Goal: Information Seeking & Learning: Get advice/opinions

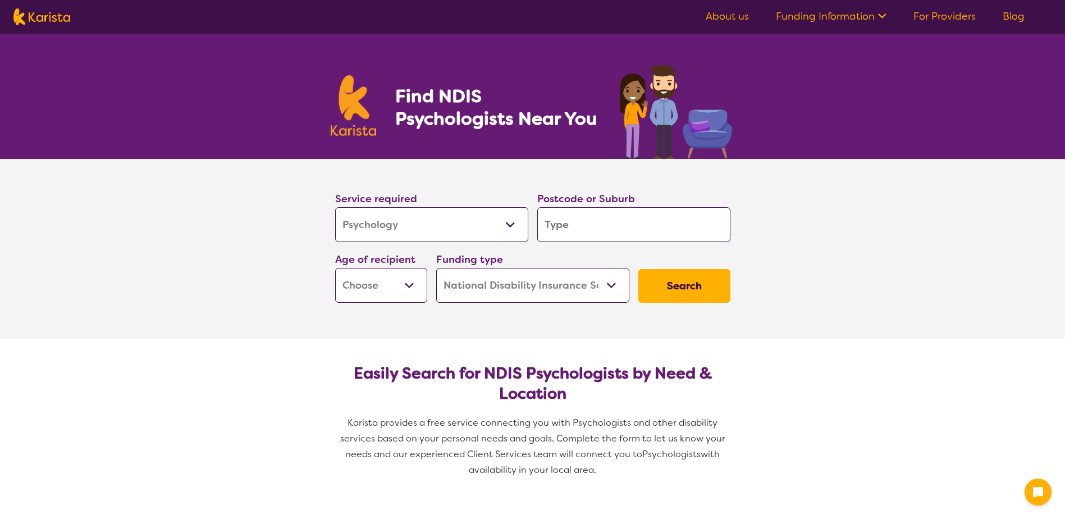
select select "Psychology"
select select "NDIS"
select select "Psychology"
select select "NDIS"
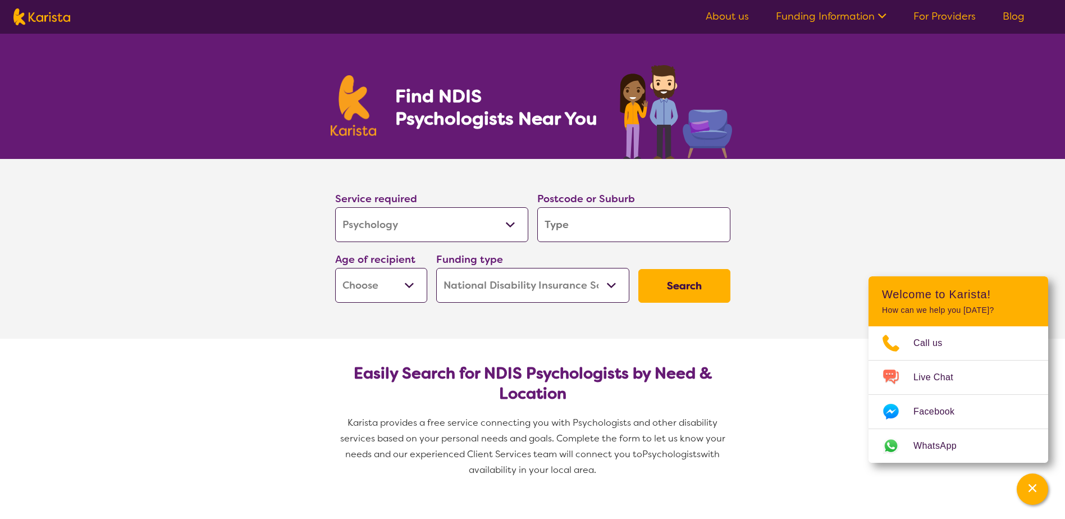
click at [606, 221] on input "search" at bounding box center [633, 224] width 193 height 35
type input "A"
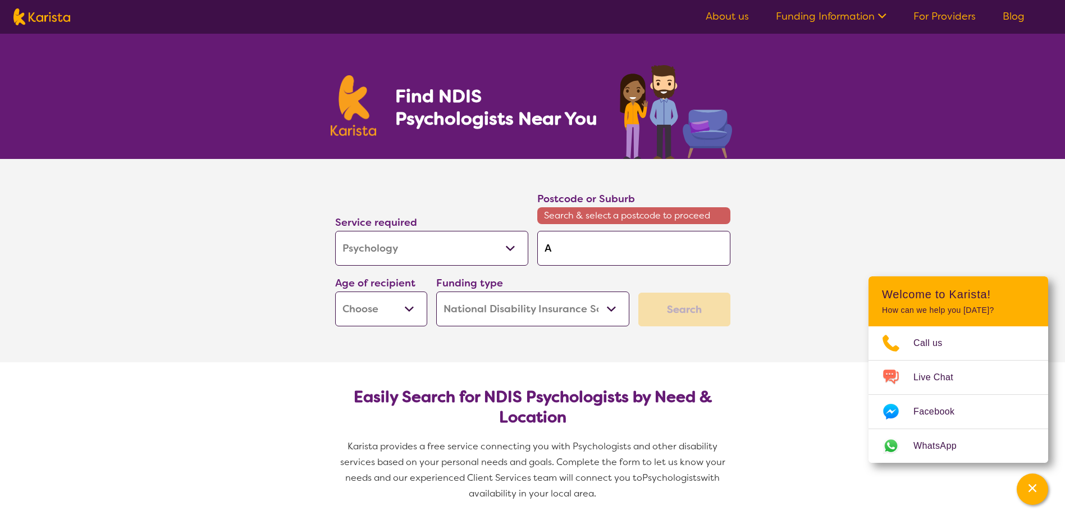
type input "As"
type input "Asc"
type input "Asco"
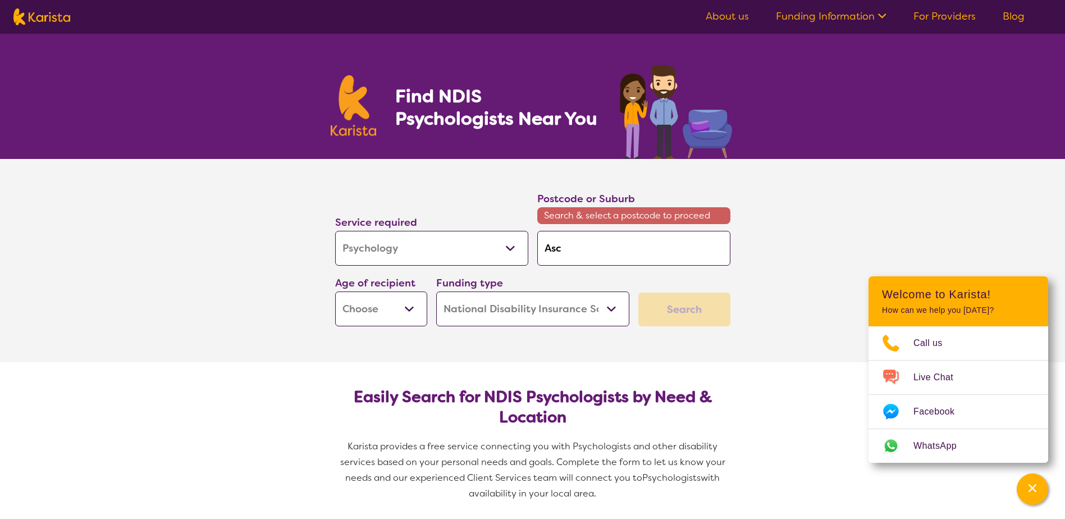
type input "Asco"
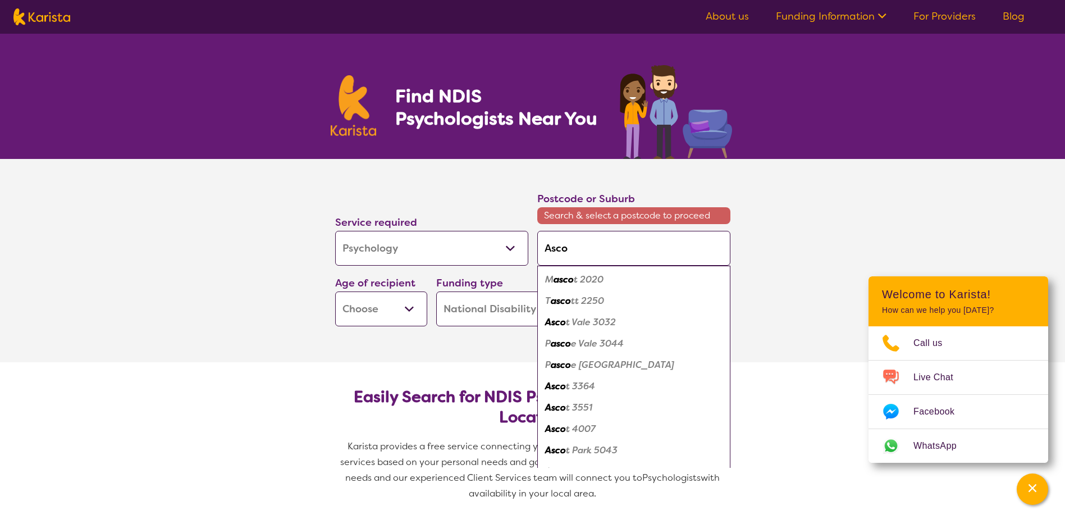
type input "Ascot"
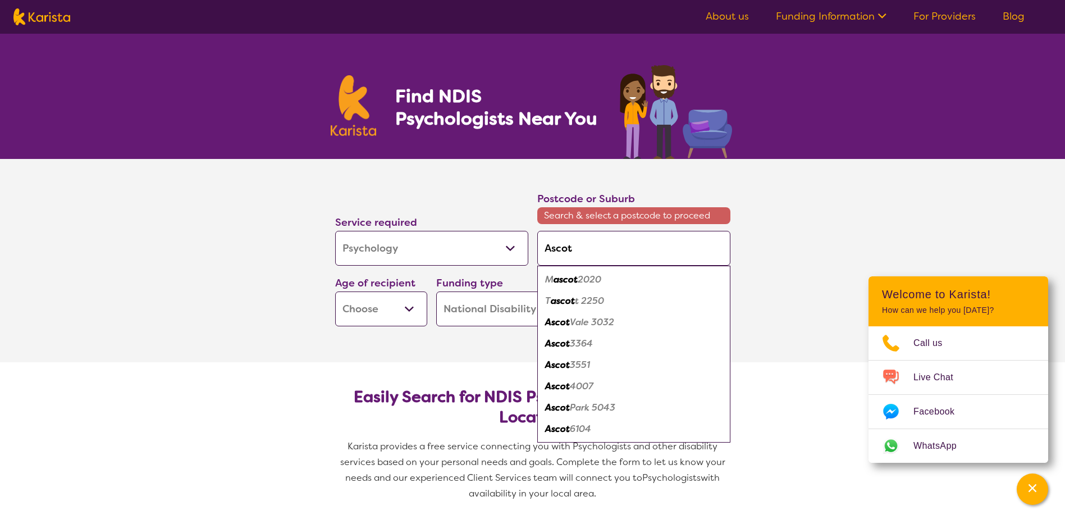
type input "Ascot"
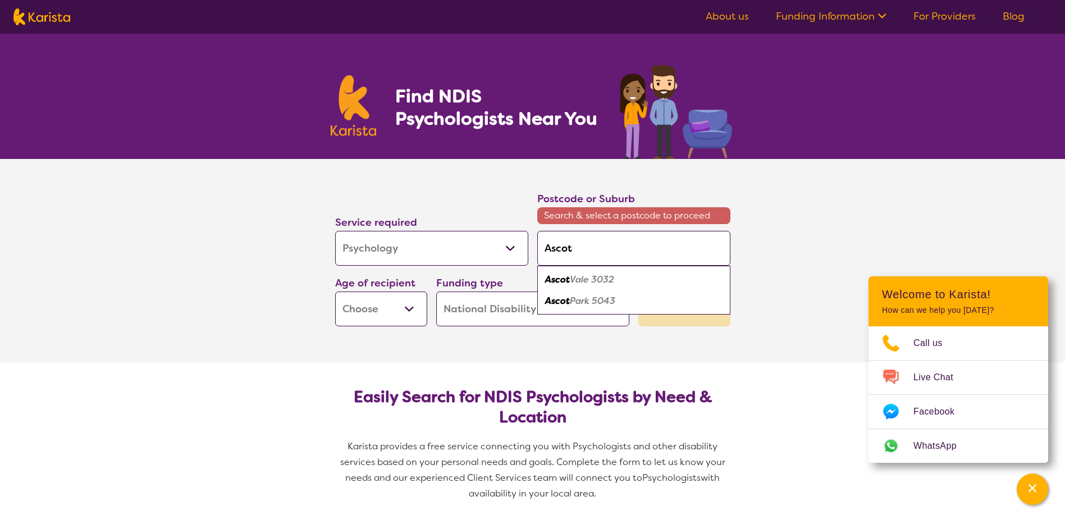
type input "Ascot V"
click at [592, 281] on em "ale 3032" at bounding box center [597, 279] width 39 height 12
type input "3032"
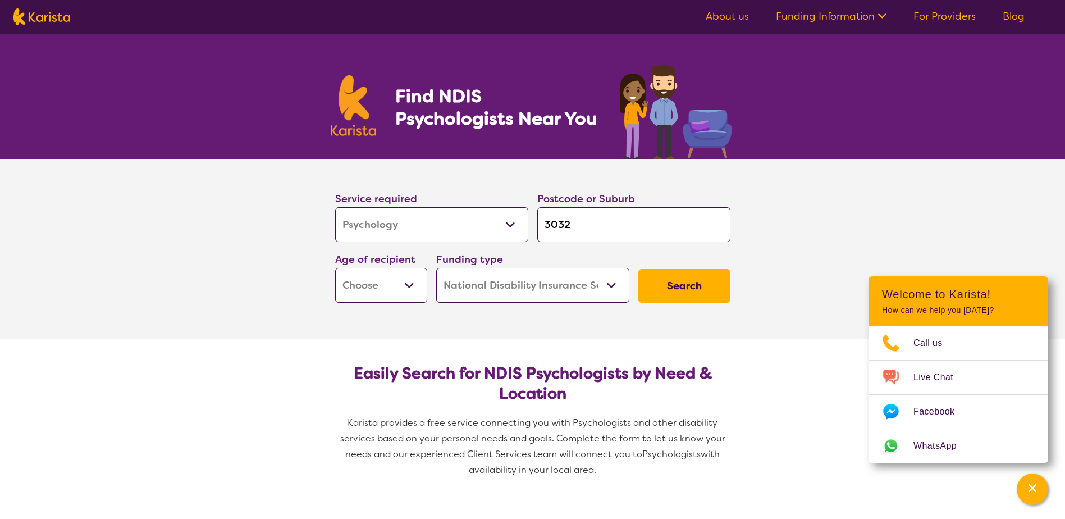
click at [583, 230] on input "3032" at bounding box center [633, 224] width 193 height 35
click at [566, 285] on select "Home Care Package (HCP) National Disability Insurance Scheme (NDIS) I don't know" at bounding box center [532, 285] width 193 height 35
click at [119, 336] on section "Service required Allied Health Assistant Assessment ([MEDICAL_DATA] or [MEDICAL…" at bounding box center [532, 249] width 1065 height 180
click at [475, 224] on select "Allied Health Assistant Assessment ([MEDICAL_DATA] or [MEDICAL_DATA]) Behaviour…" at bounding box center [431, 224] width 193 height 35
click at [476, 222] on select "Allied Health Assistant Assessment ([MEDICAL_DATA] or [MEDICAL_DATA]) Behaviour…" at bounding box center [431, 224] width 193 height 35
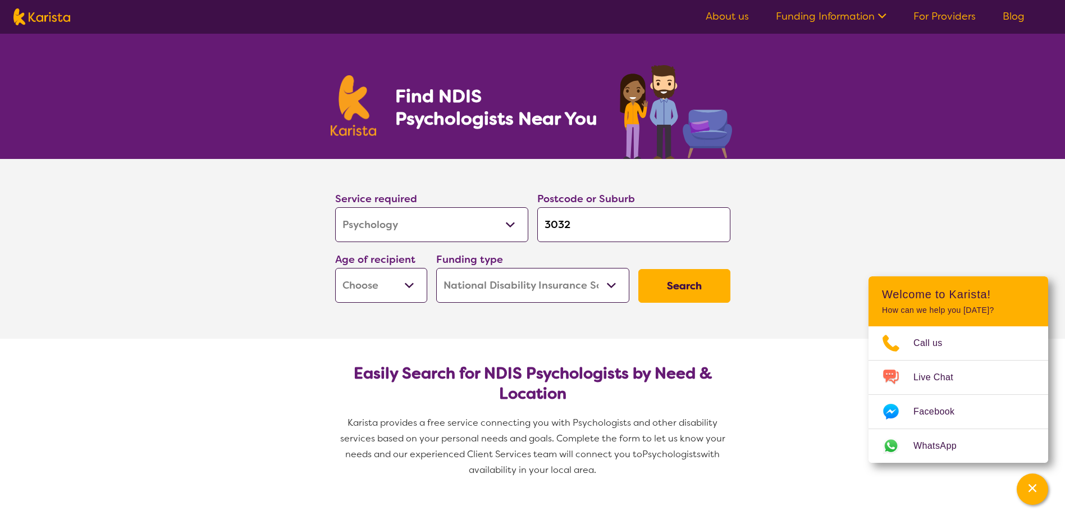
click at [401, 284] on select "Early Childhood - 0 to 9 Child - 10 to 11 Adolescent - 12 to 17 Adult - 18 to 6…" at bounding box center [381, 285] width 92 height 35
select select "CH"
click at [335, 268] on select "Early Childhood - 0 to 9 Child - 10 to 11 Adolescent - 12 to 17 Adult - 18 to 6…" at bounding box center [381, 285] width 92 height 35
select select "CH"
click at [607, 288] on select "Home Care Package (HCP) National Disability Insurance Scheme (NDIS) I don't know" at bounding box center [532, 285] width 193 height 35
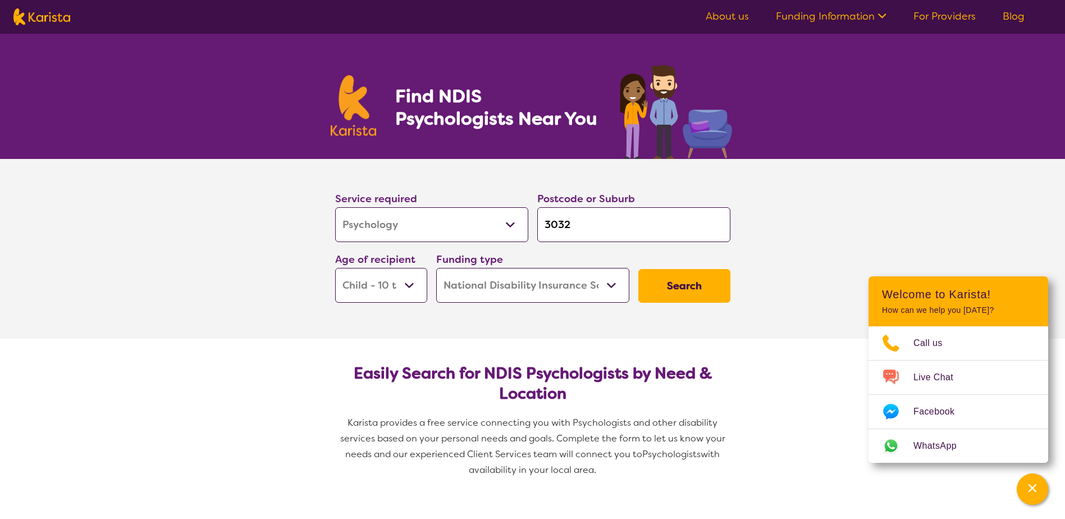
click at [607, 288] on select "Home Care Package (HCP) National Disability Insurance Scheme (NDIS) I don't know" at bounding box center [532, 285] width 193 height 35
click at [708, 286] on button "Search" at bounding box center [684, 286] width 92 height 34
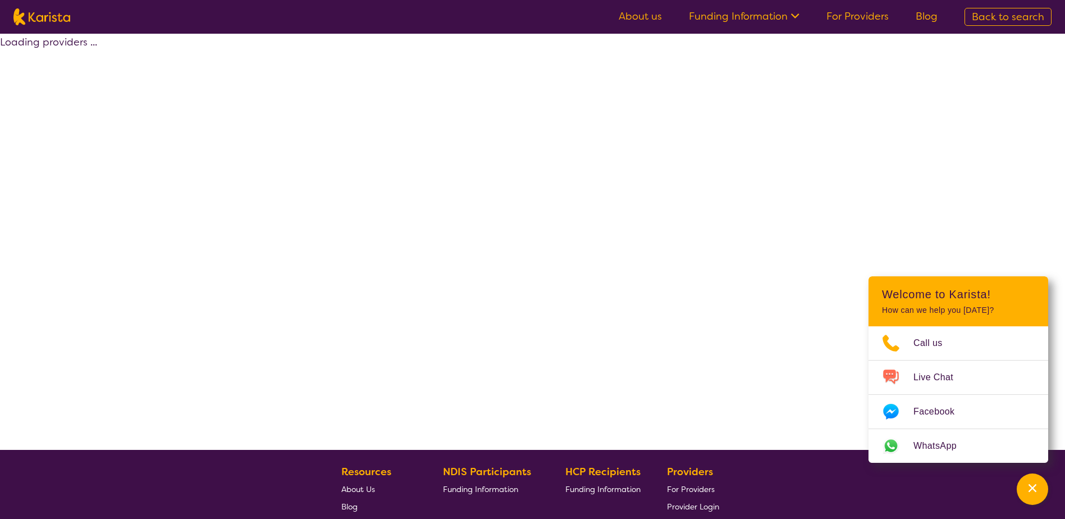
select select "by_score"
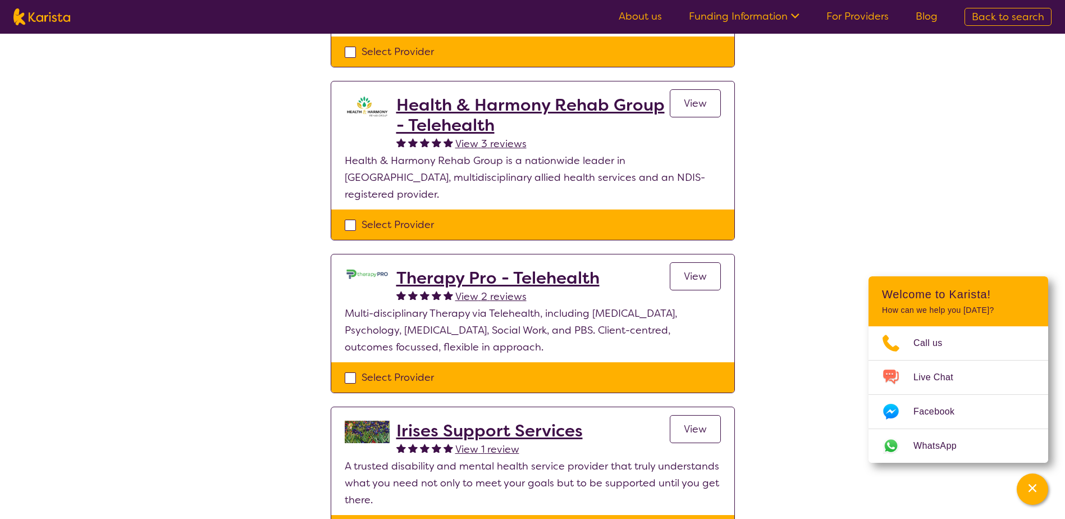
scroll to position [393, 0]
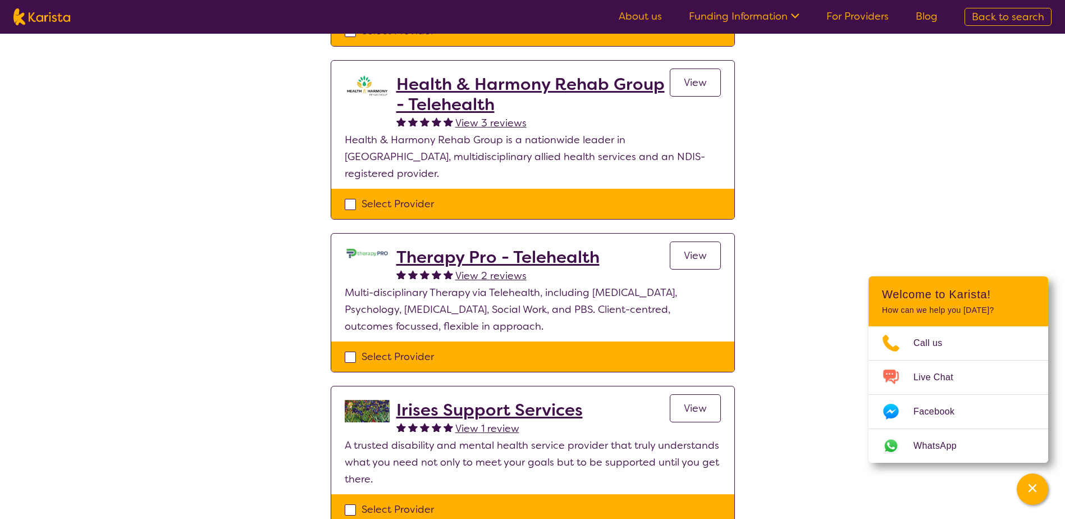
click at [486, 247] on h2 "Therapy Pro - Telehealth" at bounding box center [497, 257] width 203 height 20
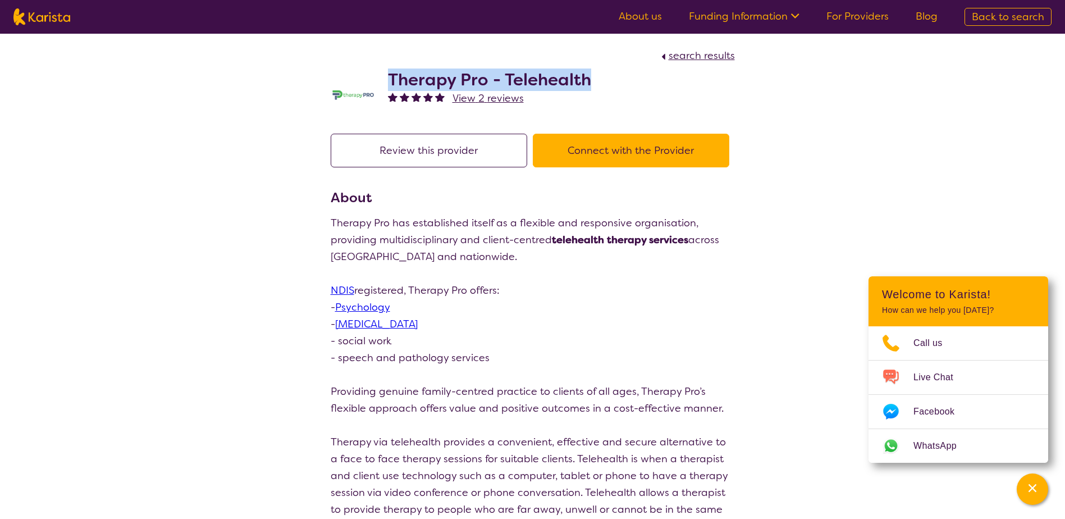
drag, startPoint x: 594, startPoint y: 80, endPoint x: 390, endPoint y: 70, distance: 205.1
click at [390, 70] on div "Therapy Pro - Telehealth View 2 reviews" at bounding box center [533, 92] width 404 height 56
copy h2 "Therapy Pro - Telehealth"
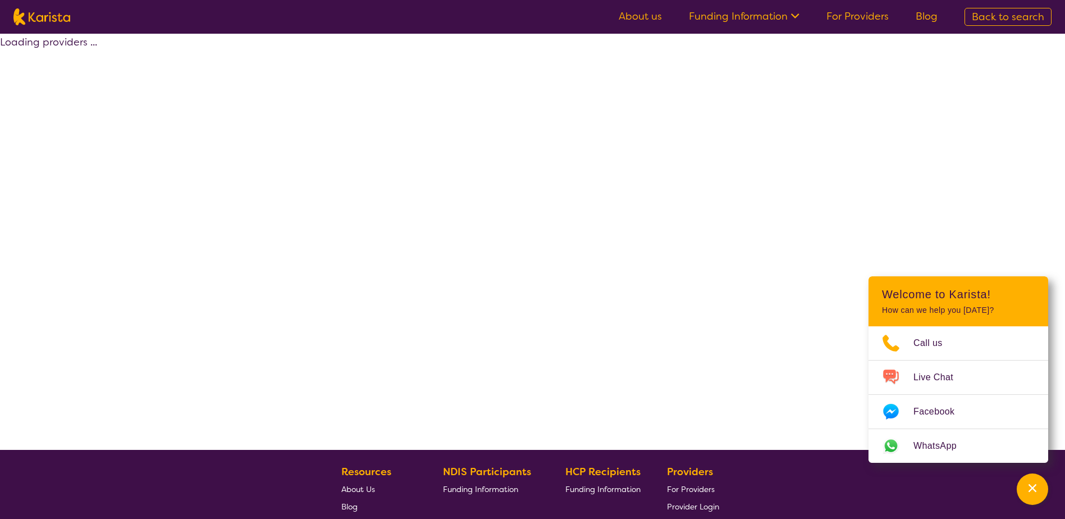
scroll to position [202, 0]
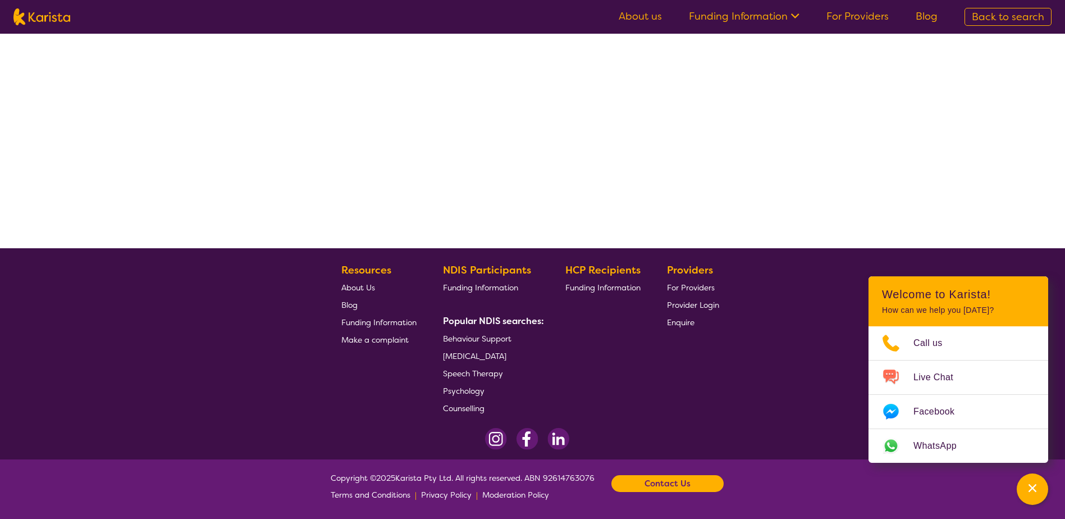
select select "by_score"
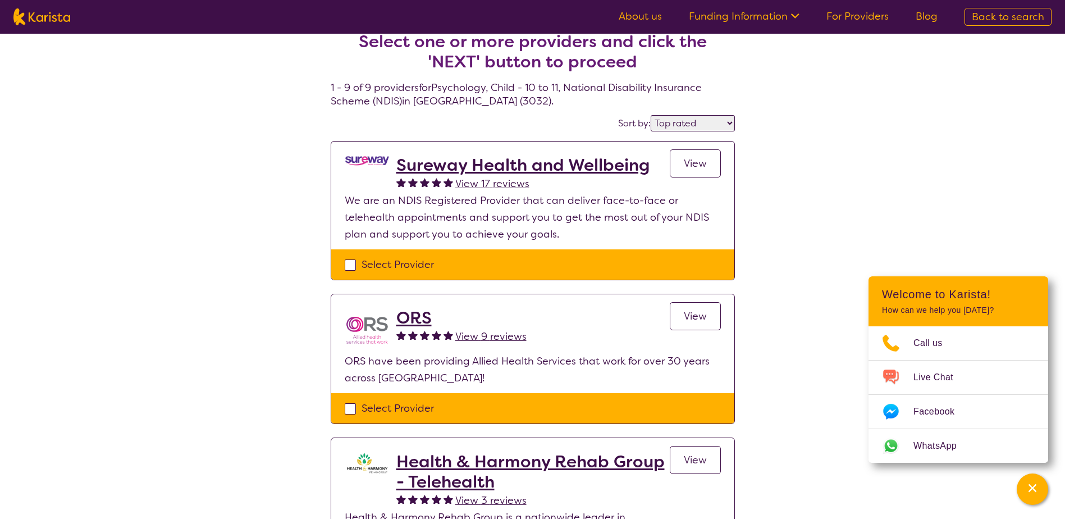
scroll to position [0, 0]
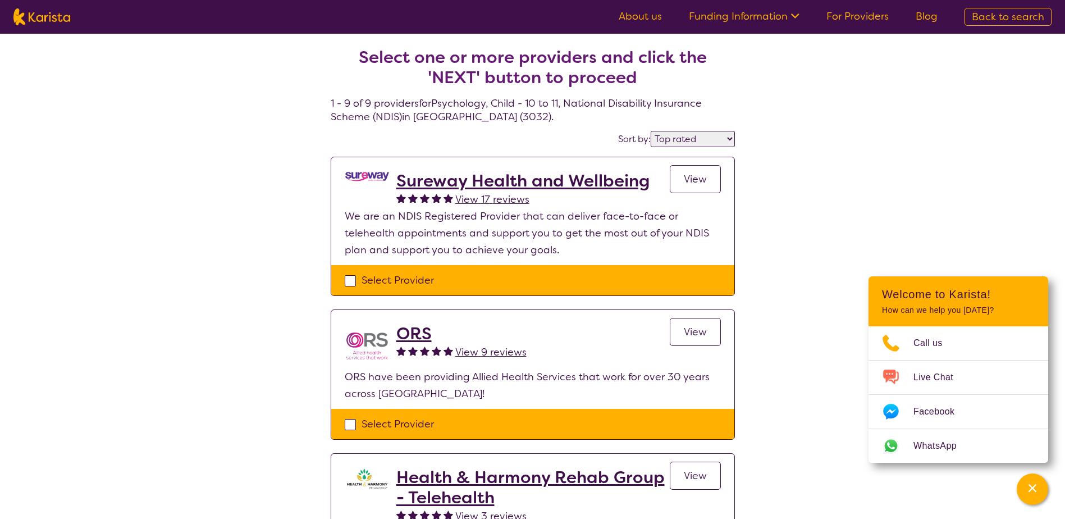
click at [704, 137] on select "Highly reviewed Top rated" at bounding box center [693, 139] width 84 height 16
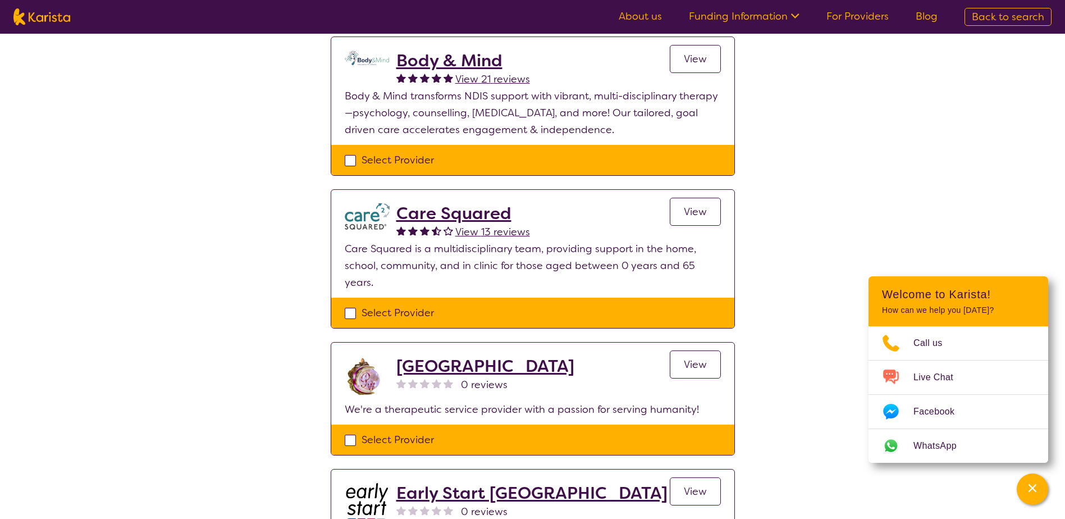
scroll to position [1123, 0]
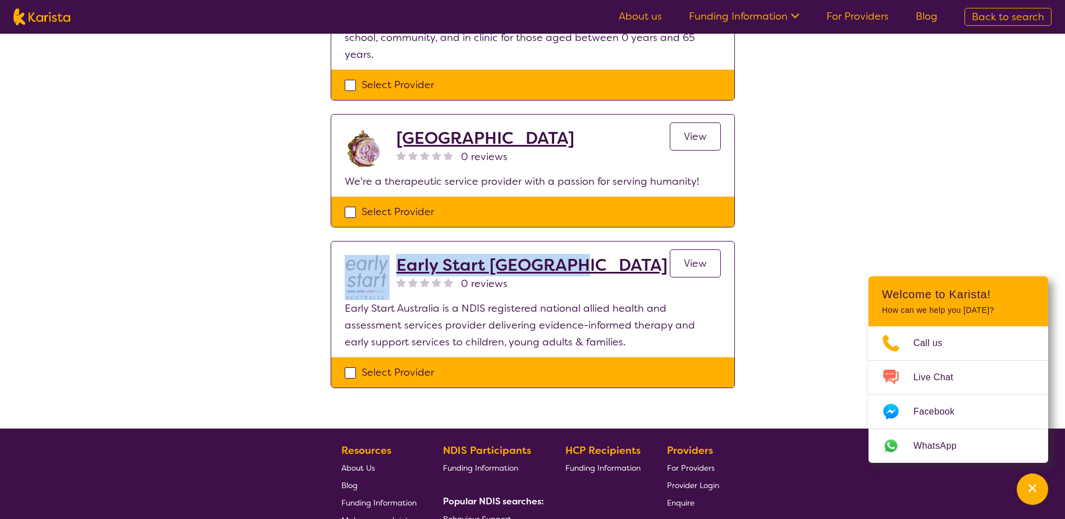
drag, startPoint x: 566, startPoint y: 245, endPoint x: 391, endPoint y: 246, distance: 175.7
click at [391, 255] on div "Early Start [GEOGRAPHIC_DATA] 0 reviews View" at bounding box center [533, 277] width 376 height 45
copy div "Early Start [GEOGRAPHIC_DATA]"
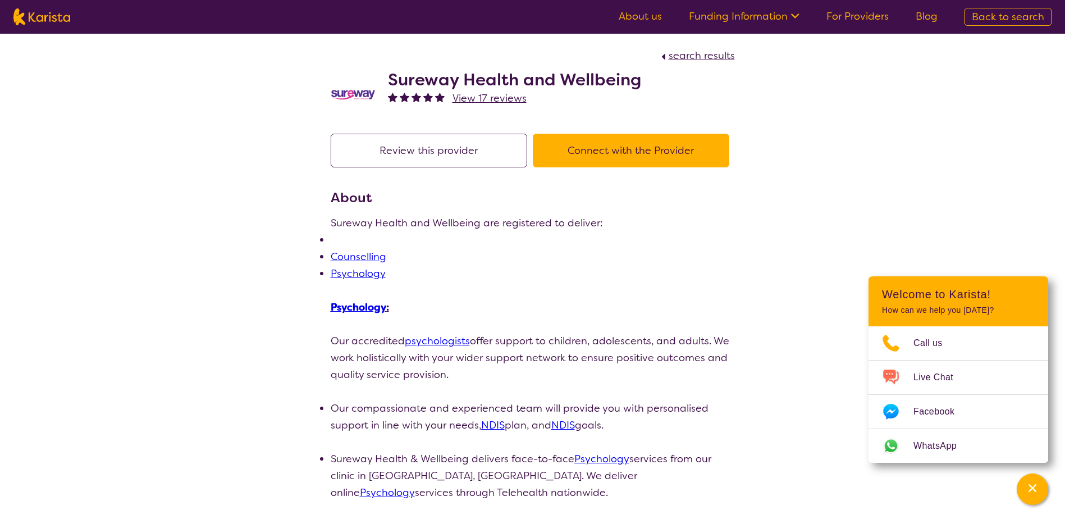
click at [628, 146] on button "Connect with the Provider" at bounding box center [631, 151] width 196 height 34
click at [393, 148] on button "Review this provider" at bounding box center [429, 151] width 196 height 34
